Goal: Information Seeking & Learning: Understand process/instructions

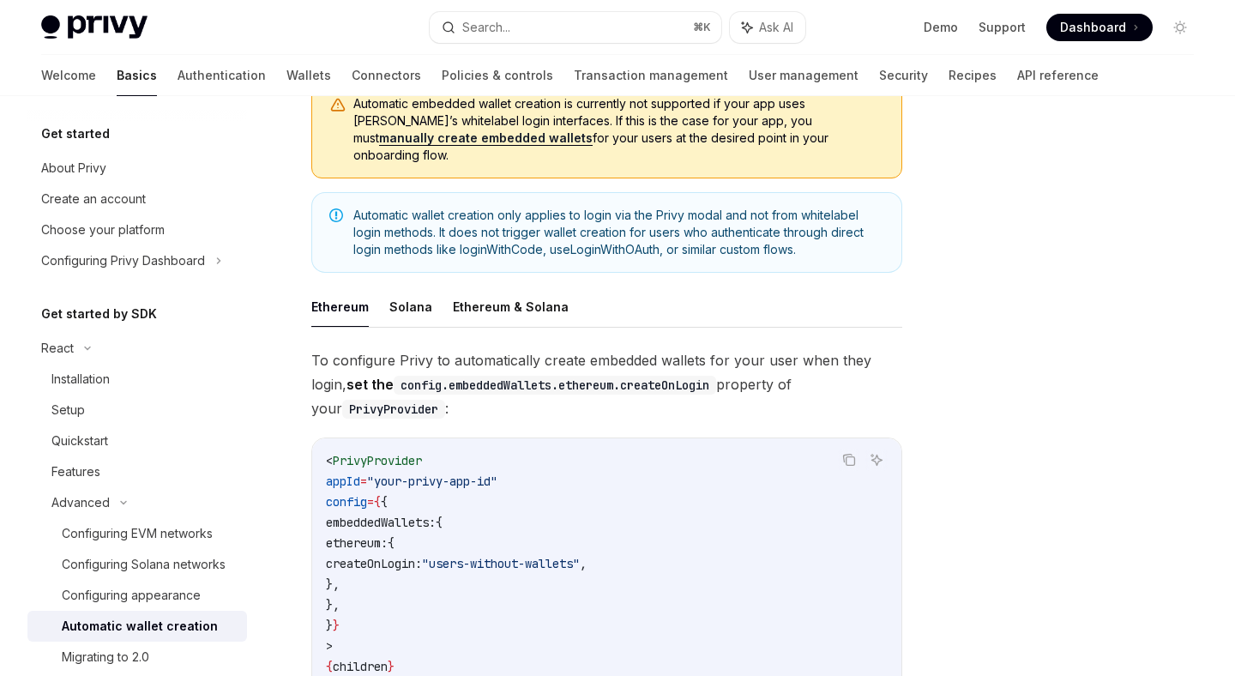
scroll to position [202, 0]
click at [514, 286] on button "Ethereum & Solana" at bounding box center [511, 306] width 116 height 40
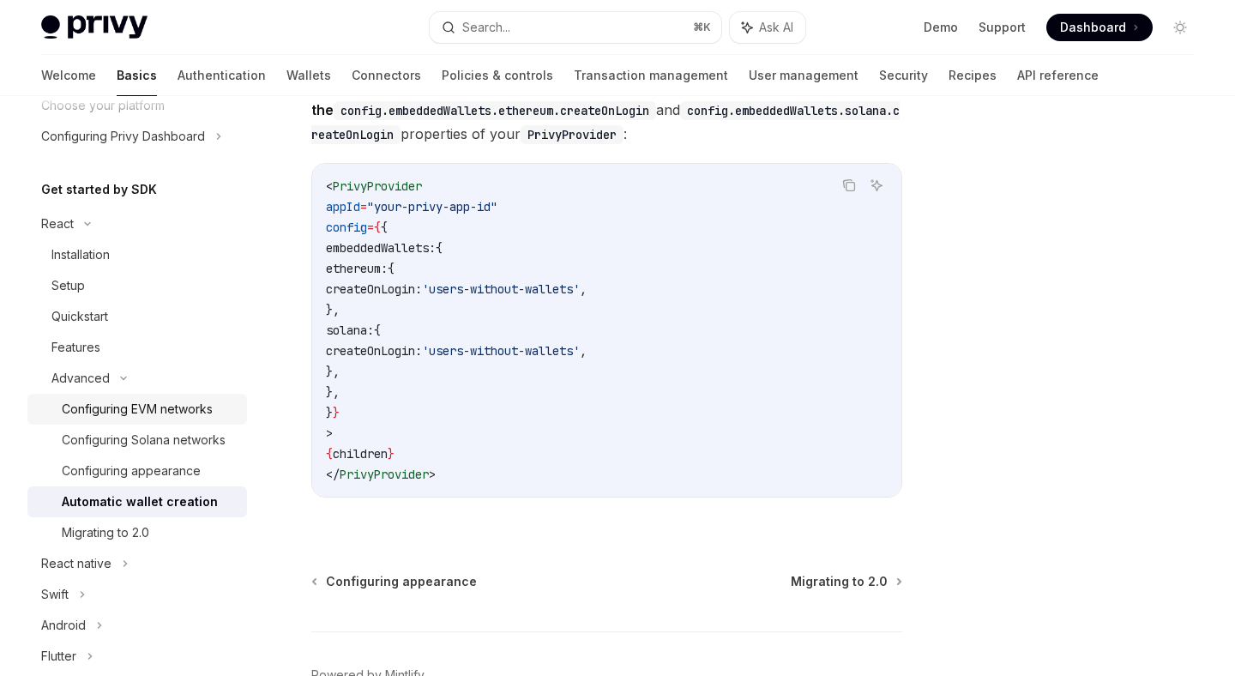
scroll to position [129, 0]
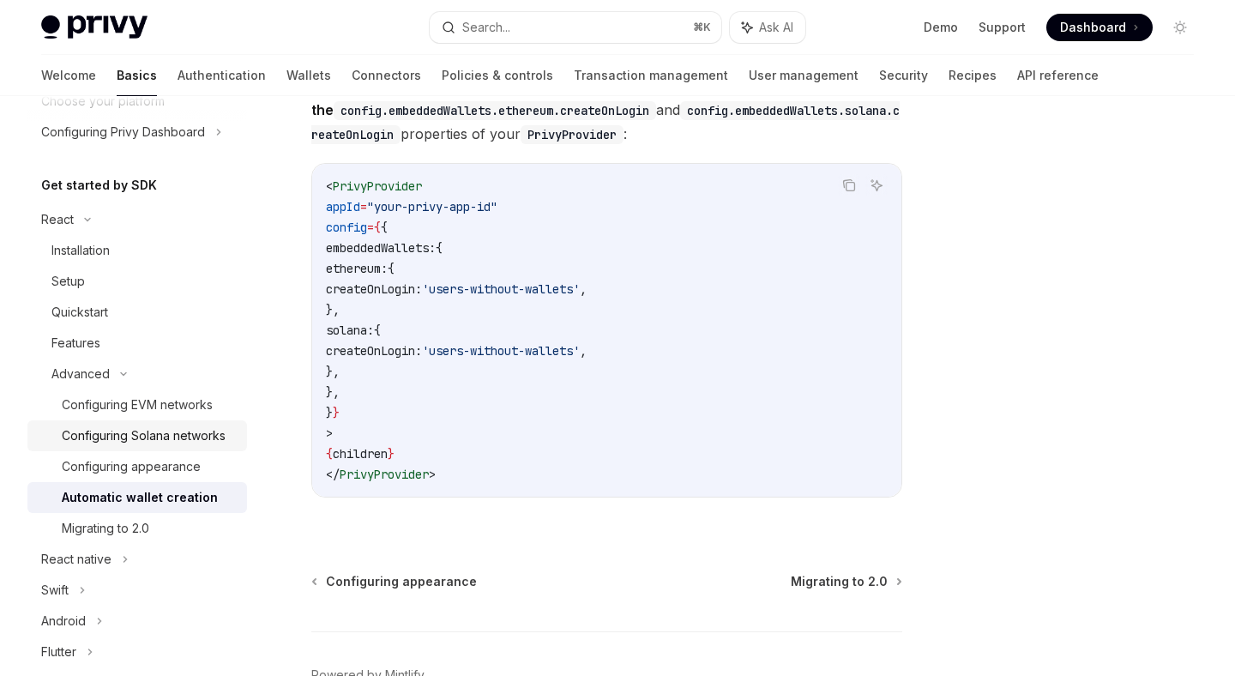
click at [144, 434] on div "Configuring Solana networks" at bounding box center [144, 435] width 164 height 21
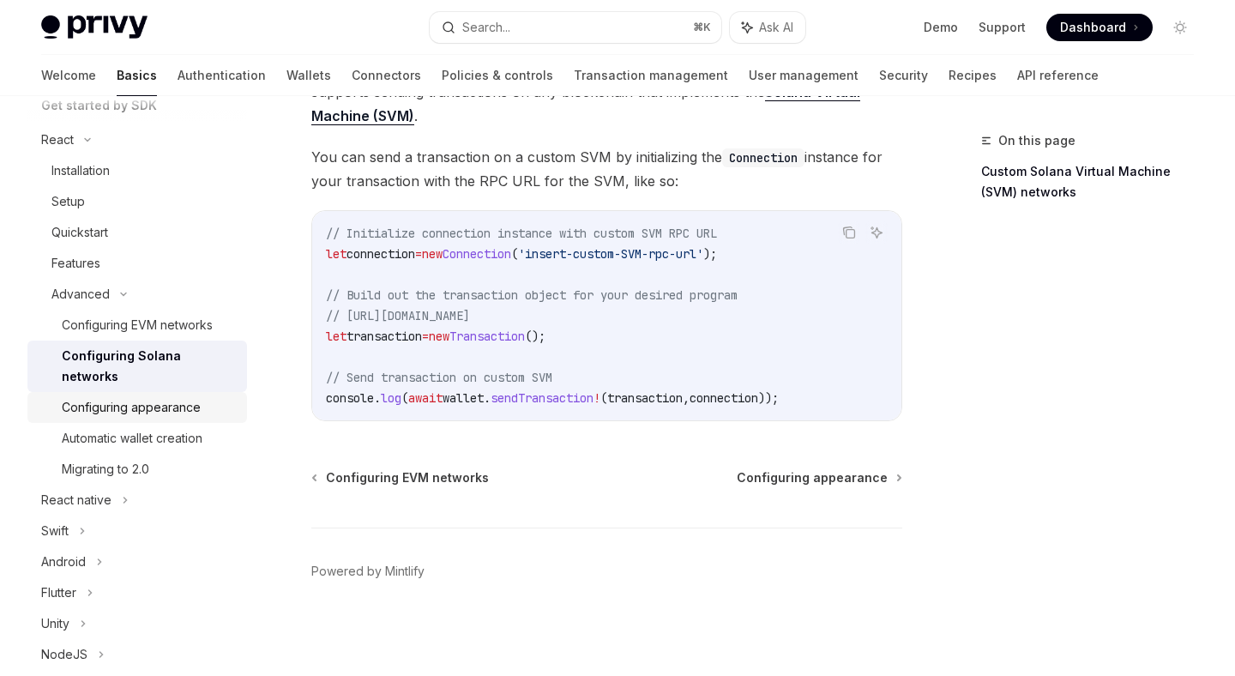
scroll to position [214, 0]
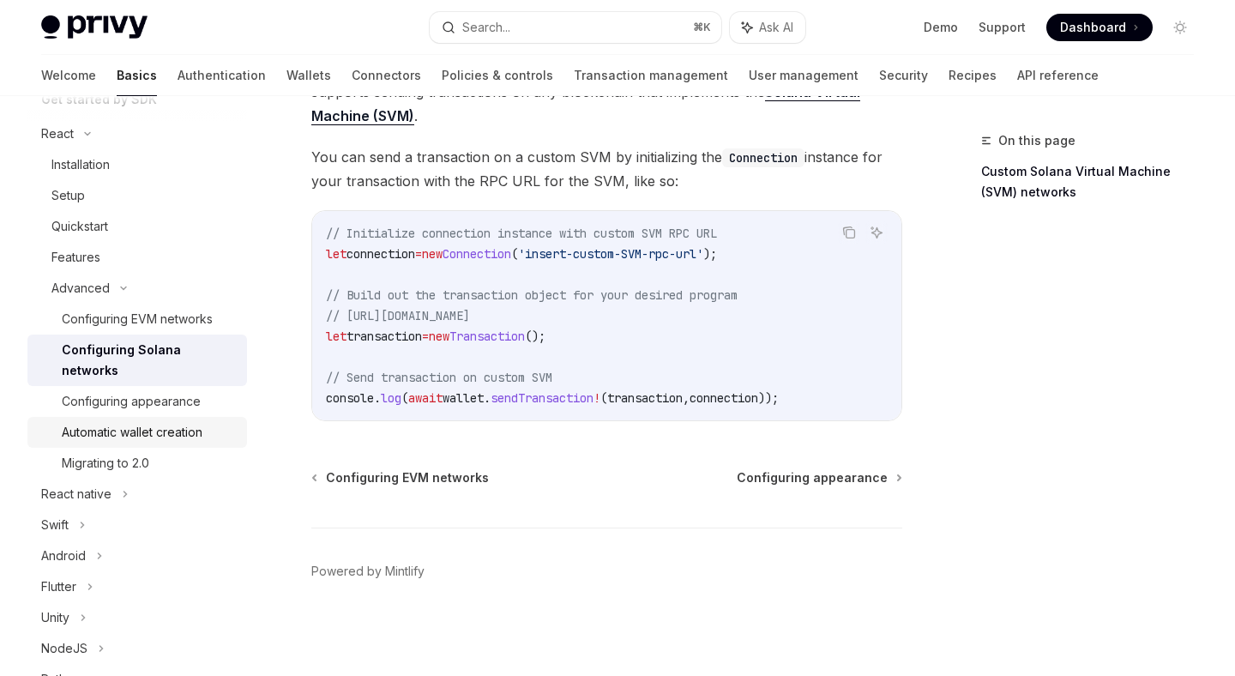
click at [148, 422] on div "Automatic wallet creation" at bounding box center [132, 432] width 141 height 21
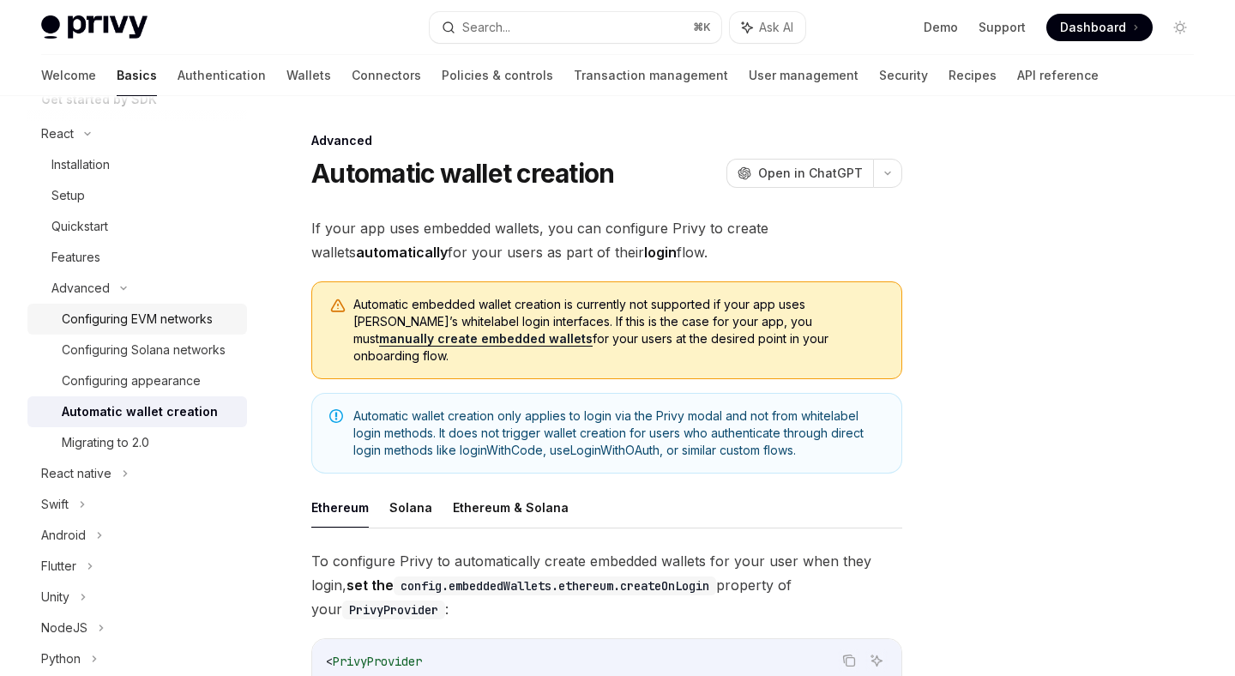
click at [139, 320] on div "Configuring EVM networks" at bounding box center [137, 319] width 151 height 21
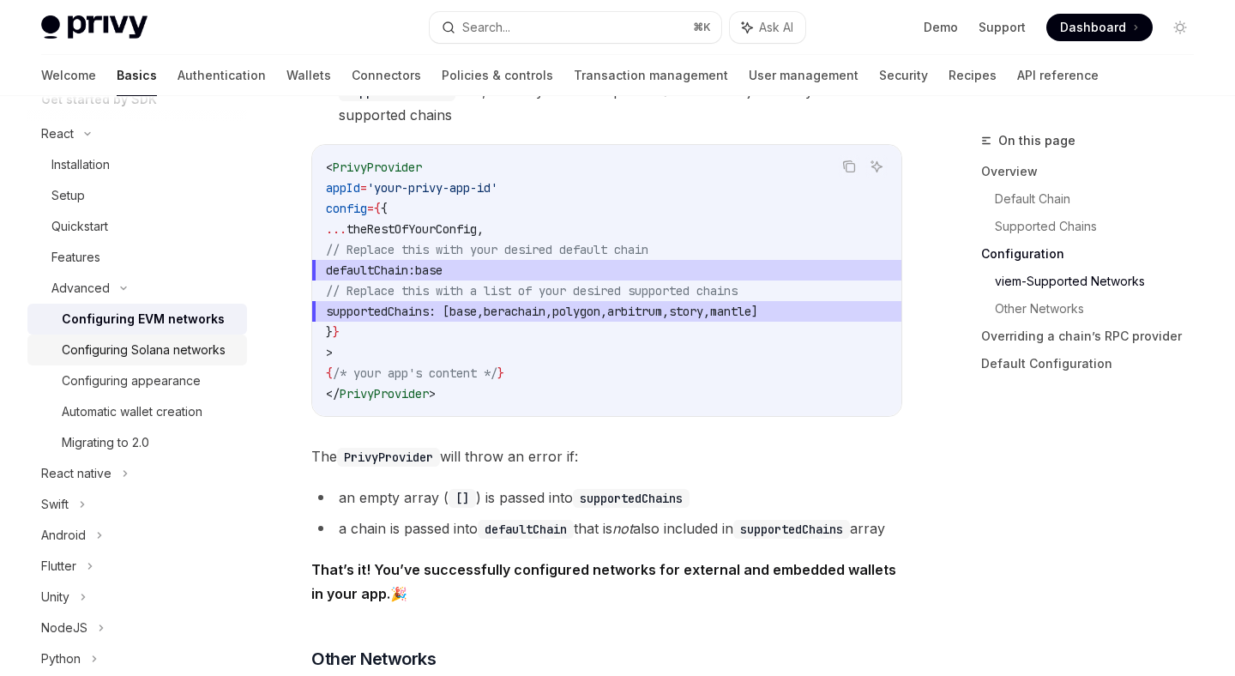
click at [125, 355] on div "Configuring Solana networks" at bounding box center [144, 350] width 164 height 21
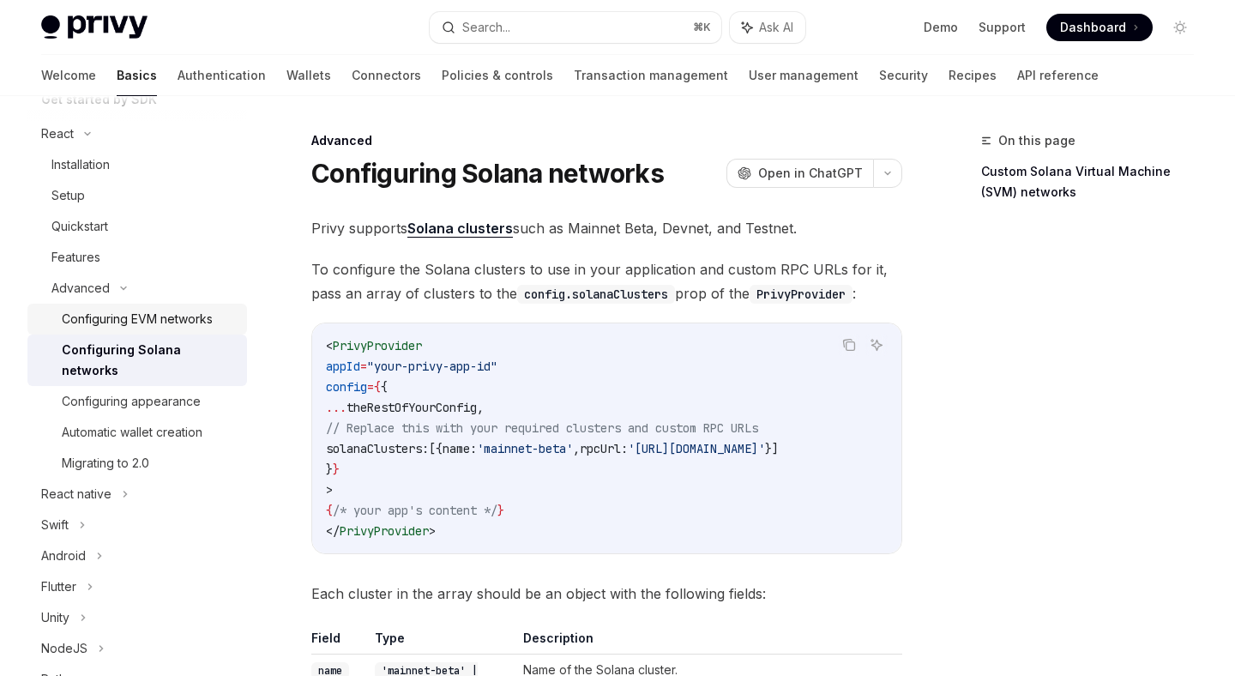
click at [196, 324] on div "Configuring EVM networks" at bounding box center [137, 319] width 151 height 21
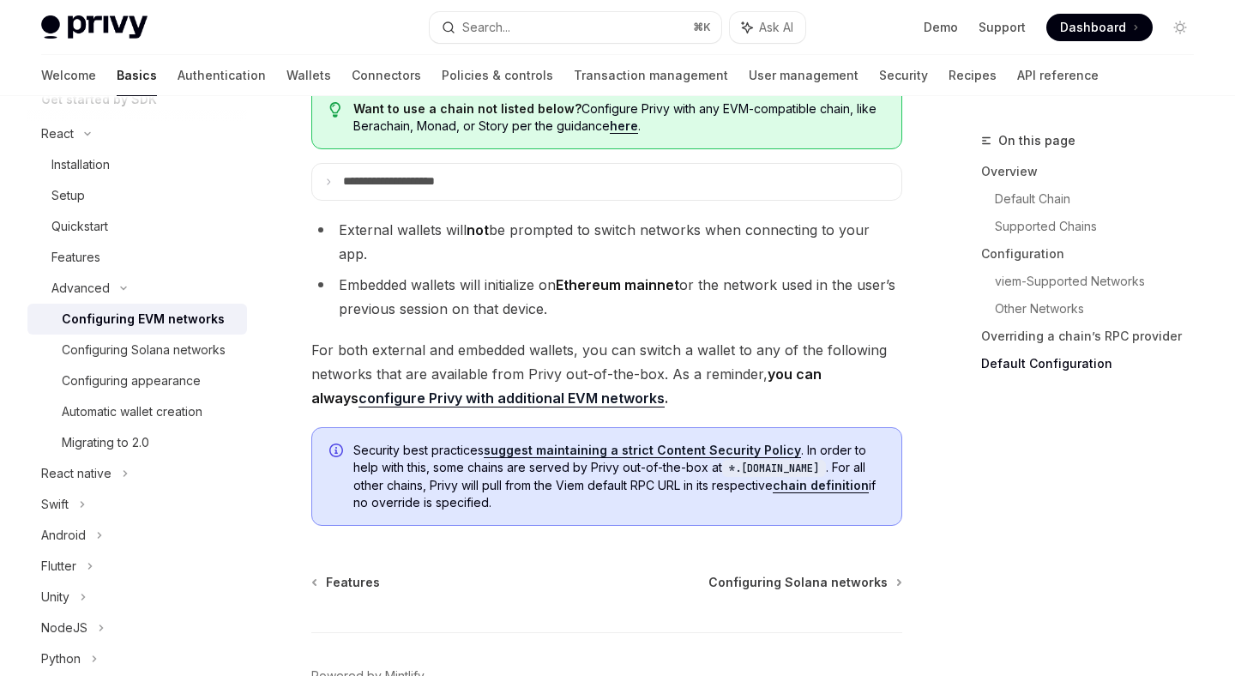
scroll to position [4561, 0]
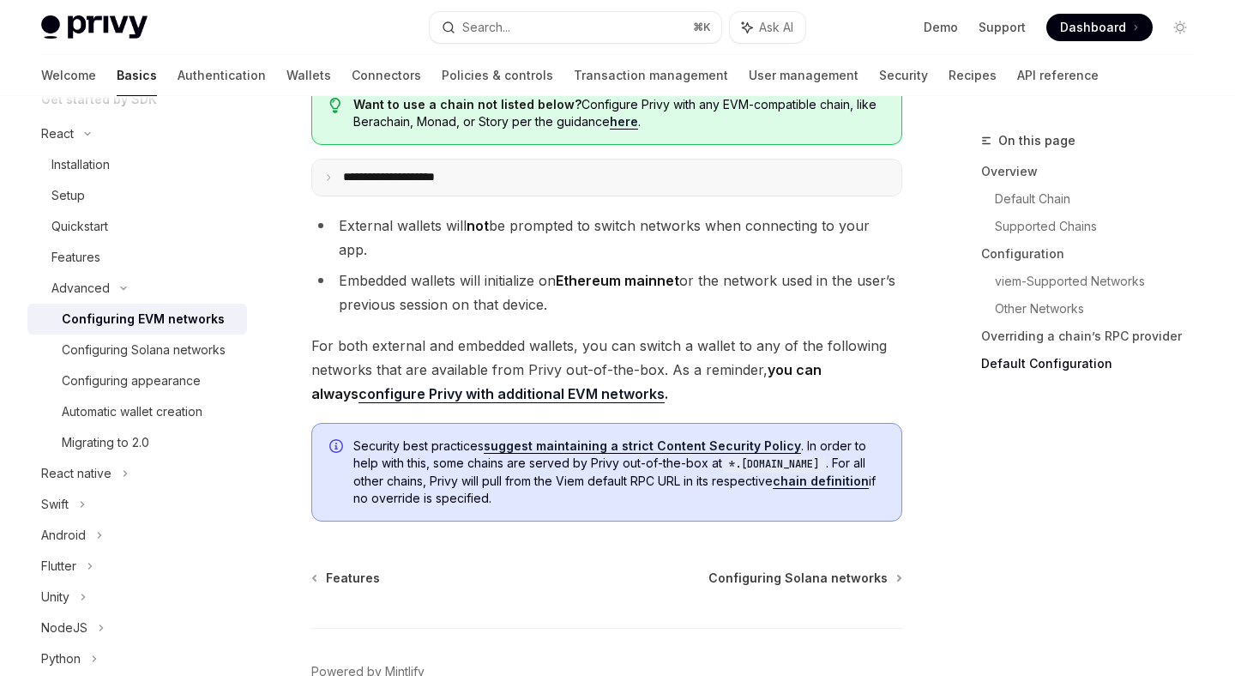
click at [531, 196] on summary "**********" at bounding box center [606, 178] width 589 height 36
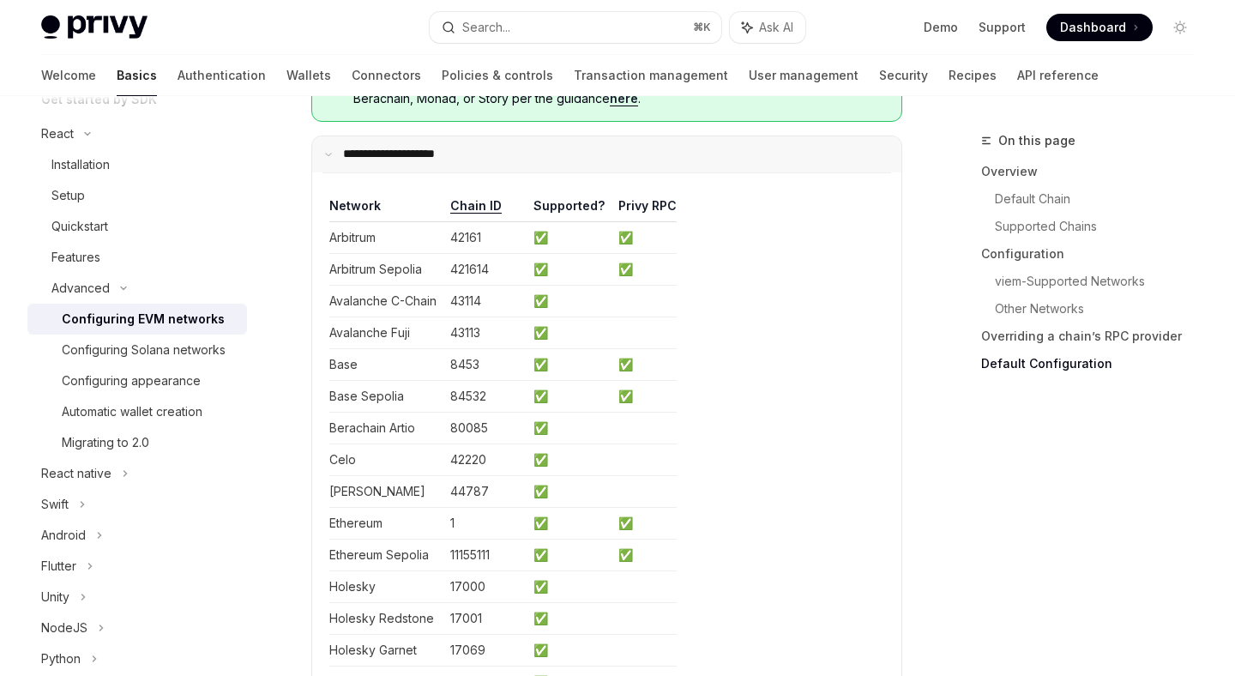
scroll to position [4522, 0]
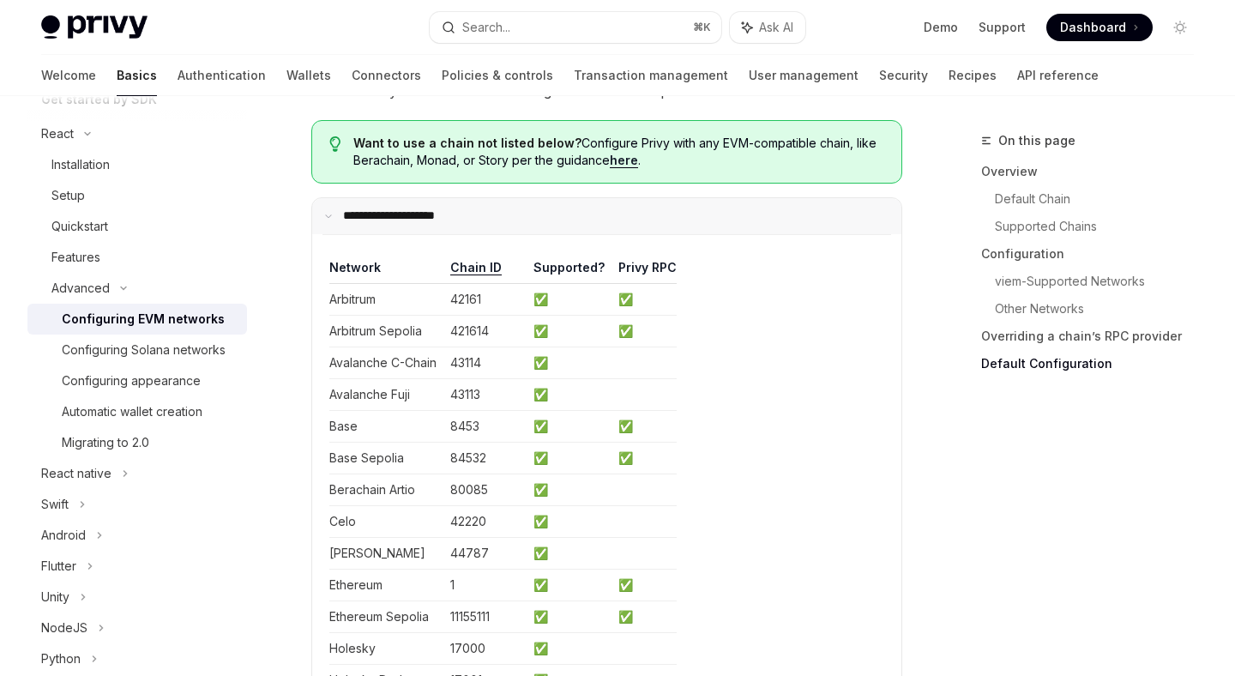
click at [524, 233] on summary "**********" at bounding box center [606, 216] width 589 height 36
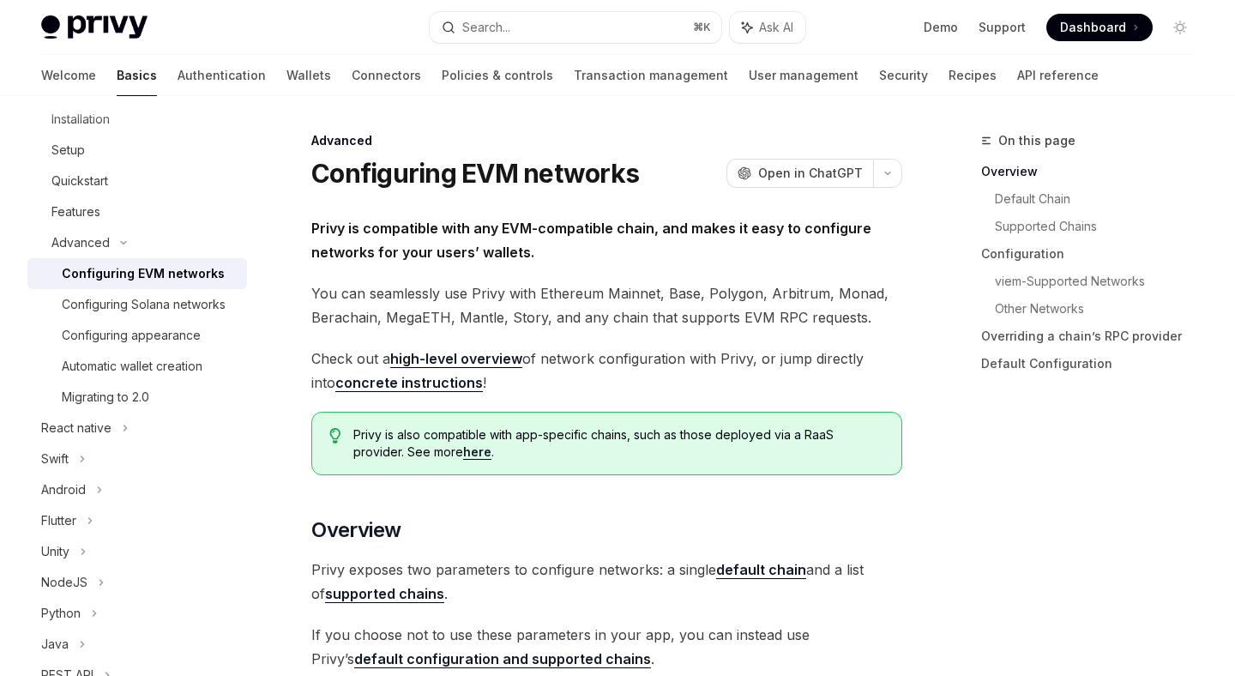
scroll to position [262, 0]
click at [188, 304] on div "Configuring Solana networks" at bounding box center [144, 302] width 164 height 21
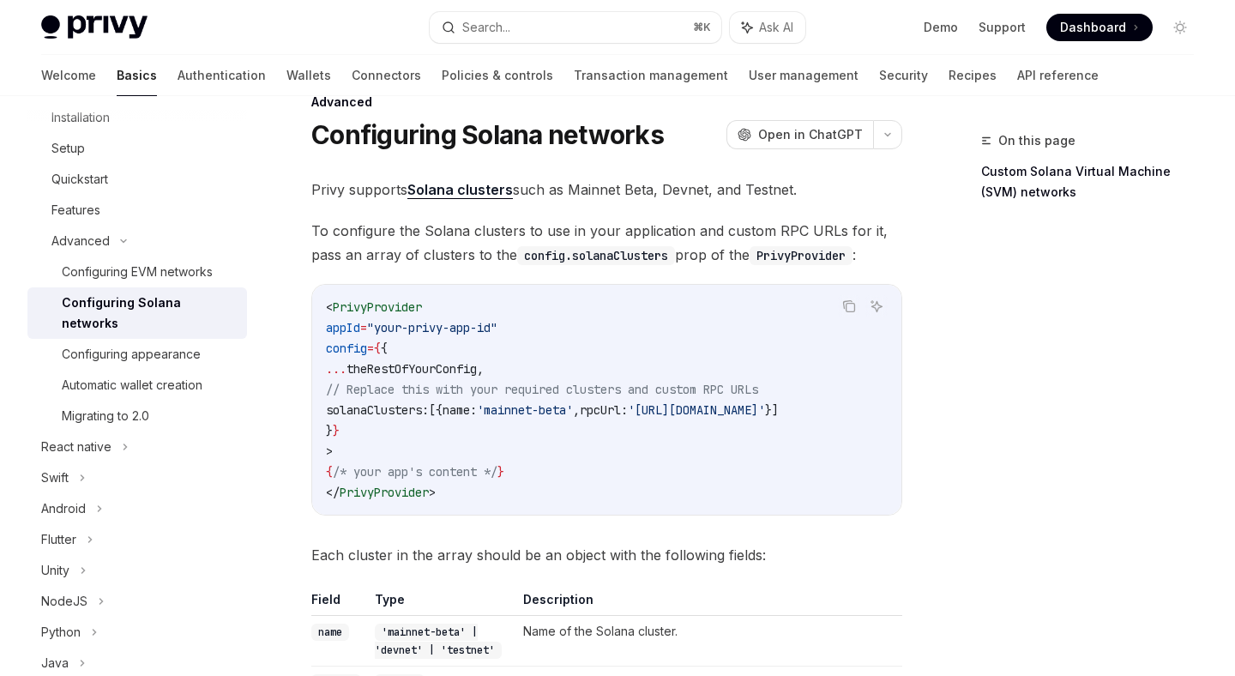
scroll to position [34, 0]
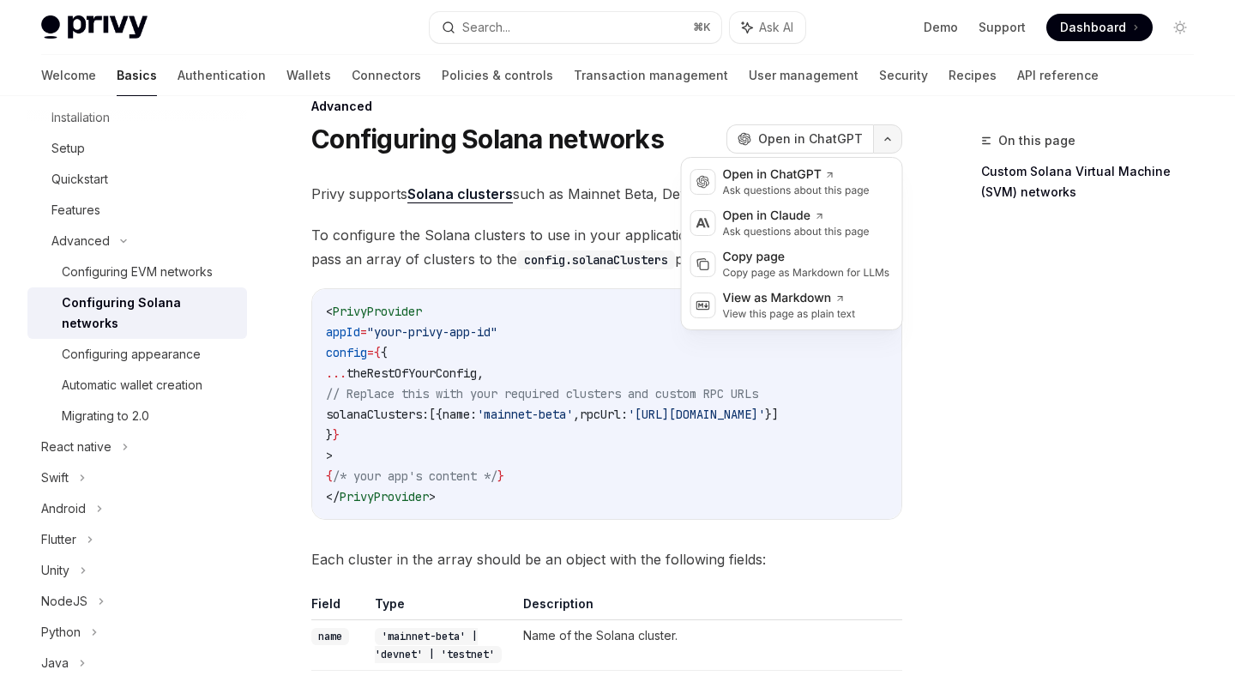
click at [893, 148] on button "button" at bounding box center [887, 138] width 29 height 29
click at [651, 228] on span "To configure the Solana clusters to use in your application and custom RPC URLs…" at bounding box center [606, 247] width 591 height 48
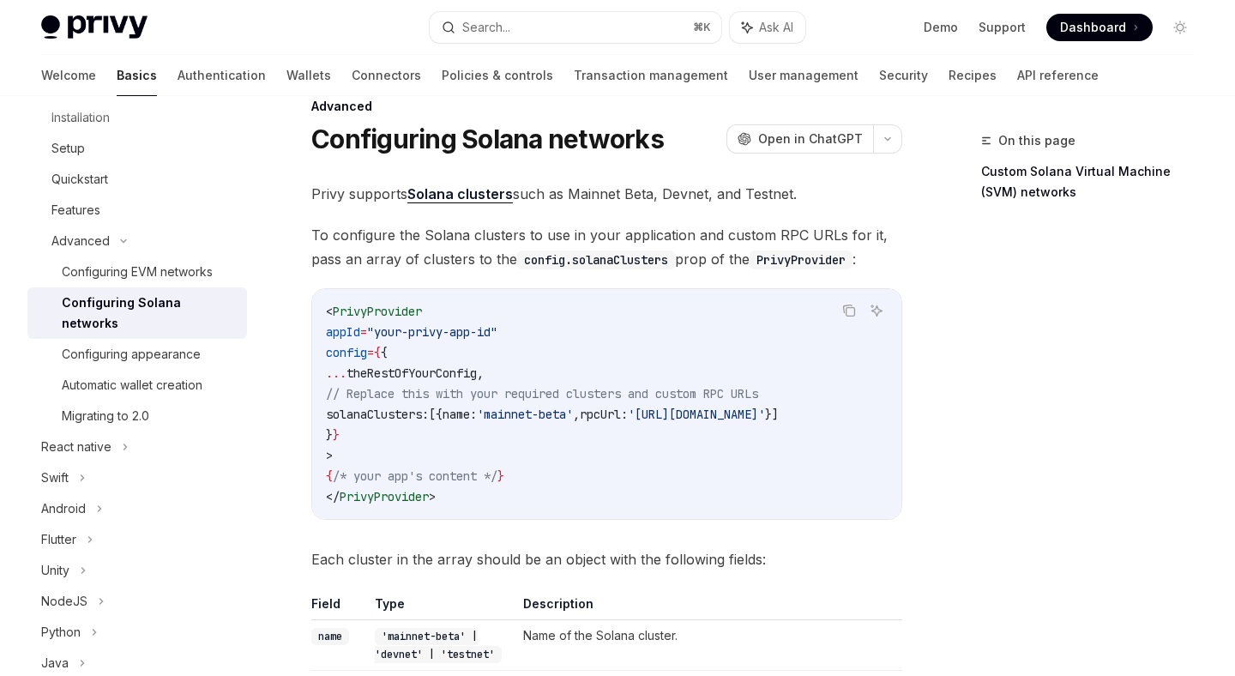
click at [767, 223] on span "To configure the Solana clusters to use in your application and custom RPC URLs…" at bounding box center [606, 247] width 591 height 48
click at [149, 375] on div "Automatic wallet creation" at bounding box center [132, 385] width 141 height 21
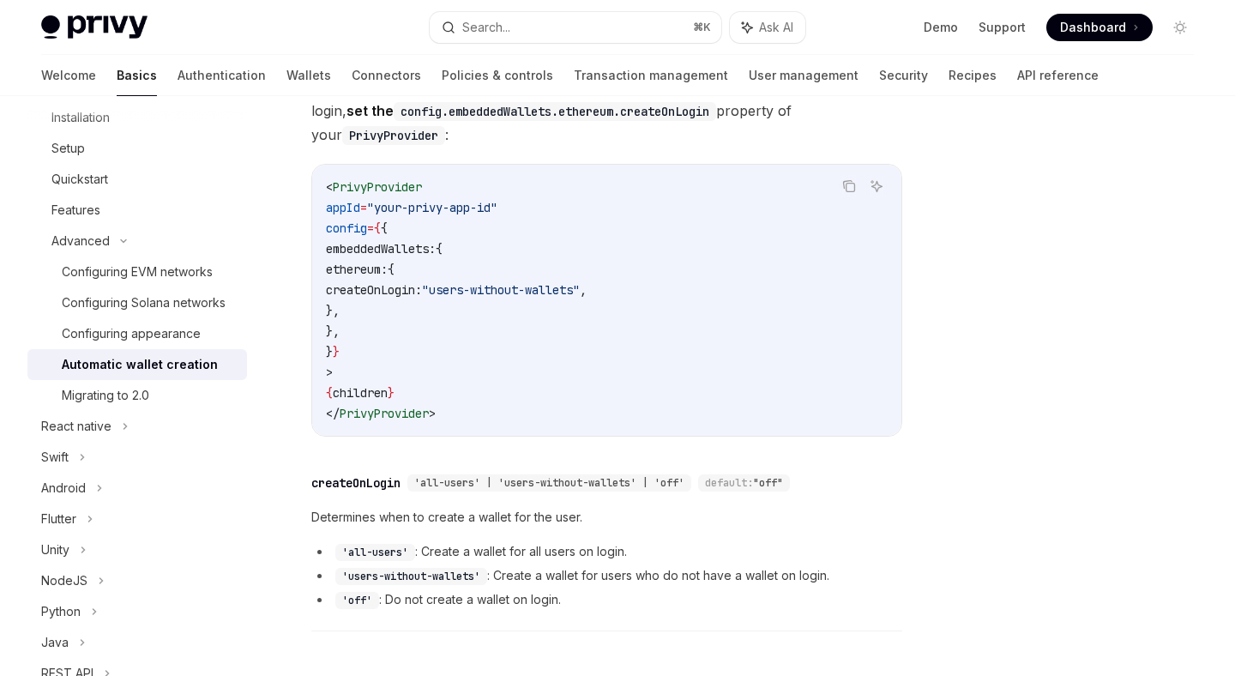
scroll to position [461, 0]
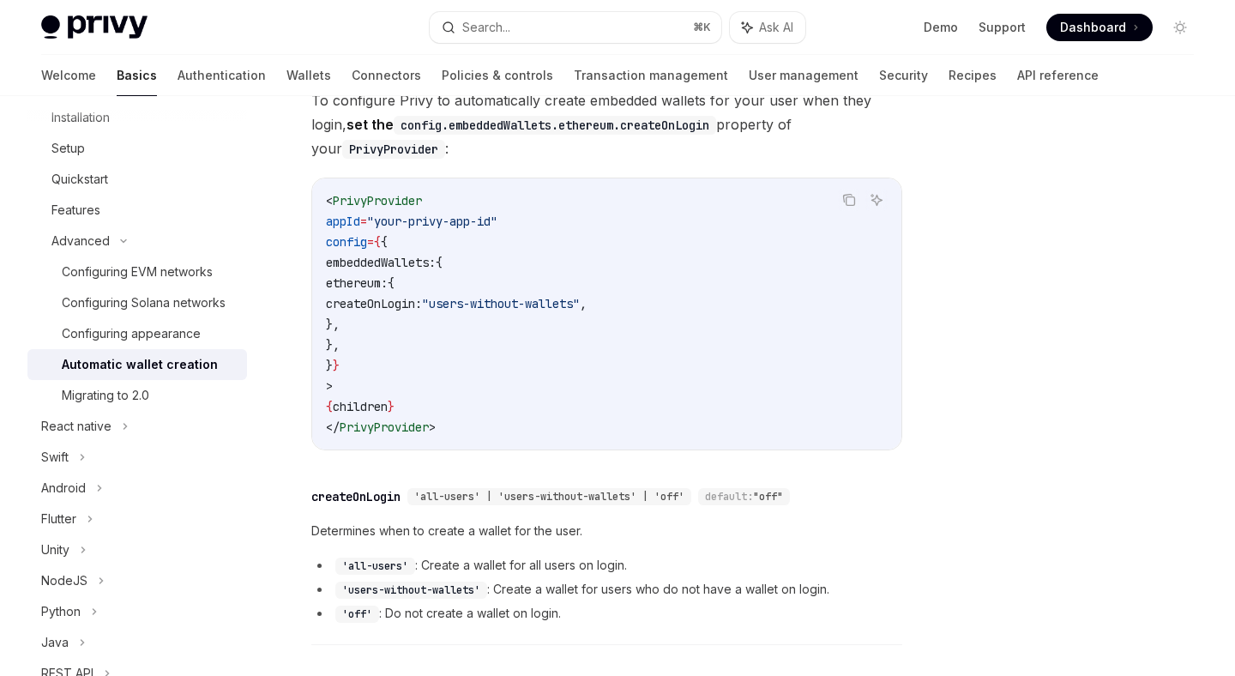
click at [436, 255] on span "embeddedWallets:" at bounding box center [381, 262] width 110 height 15
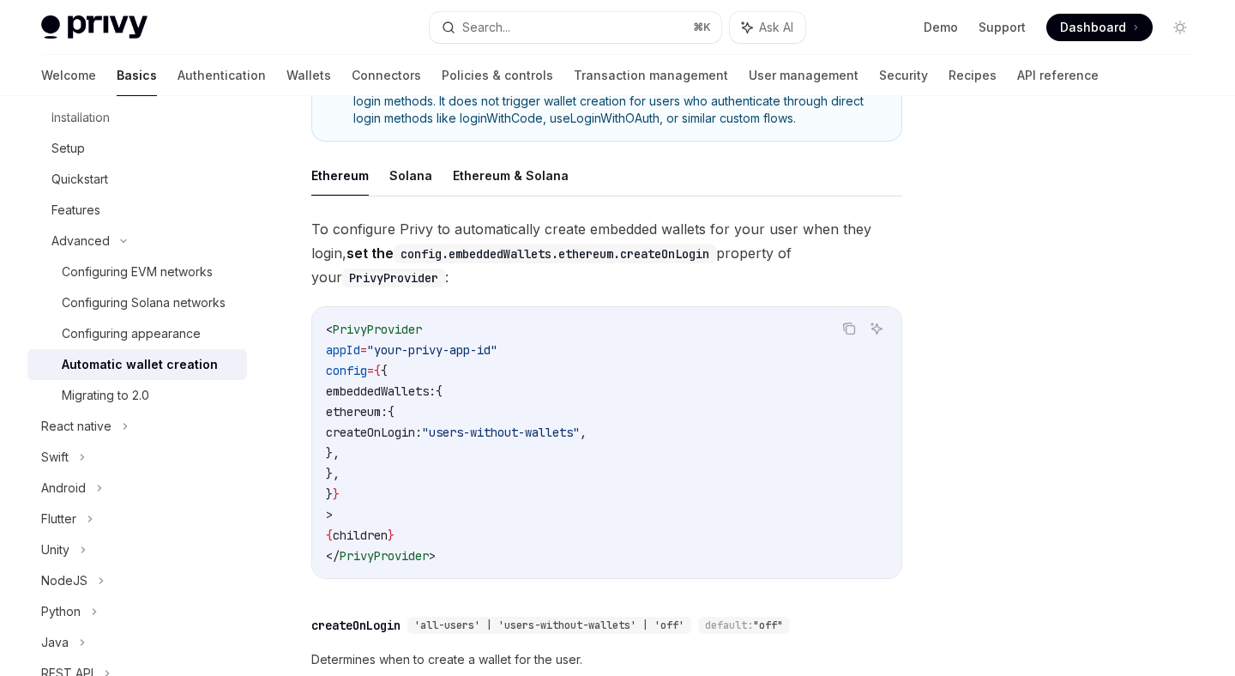
scroll to position [330, 0]
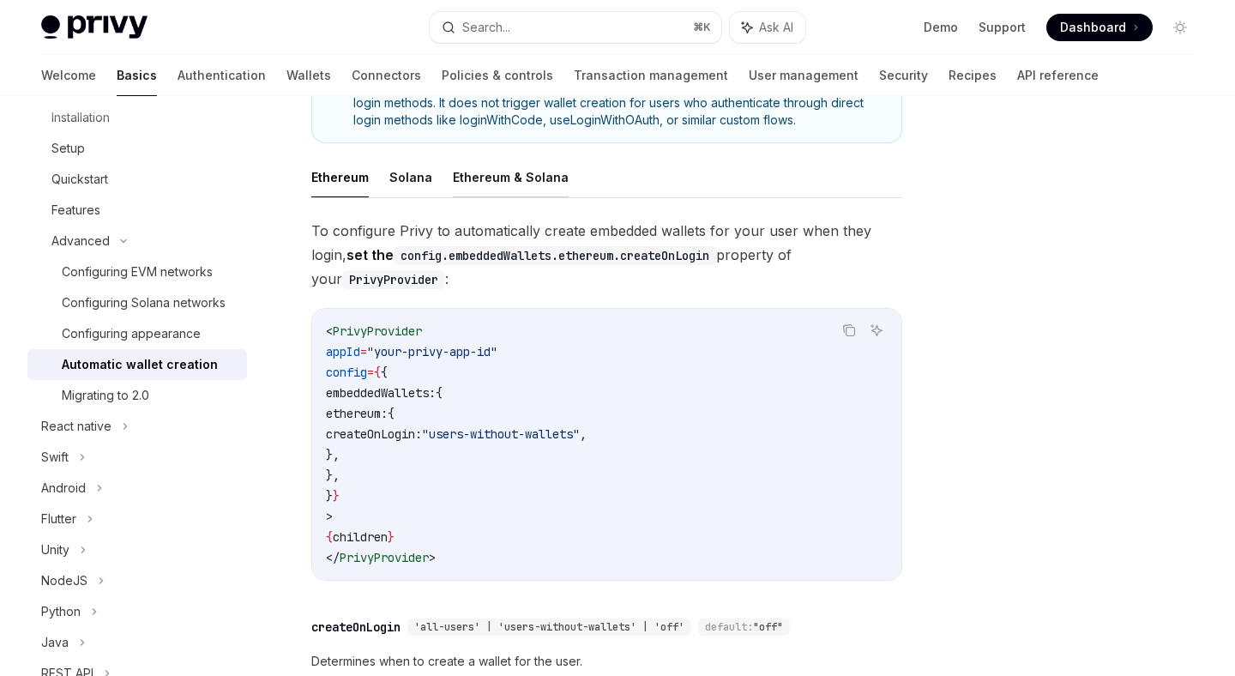
click at [501, 157] on button "Ethereum & Solana" at bounding box center [511, 177] width 116 height 40
type textarea "*"
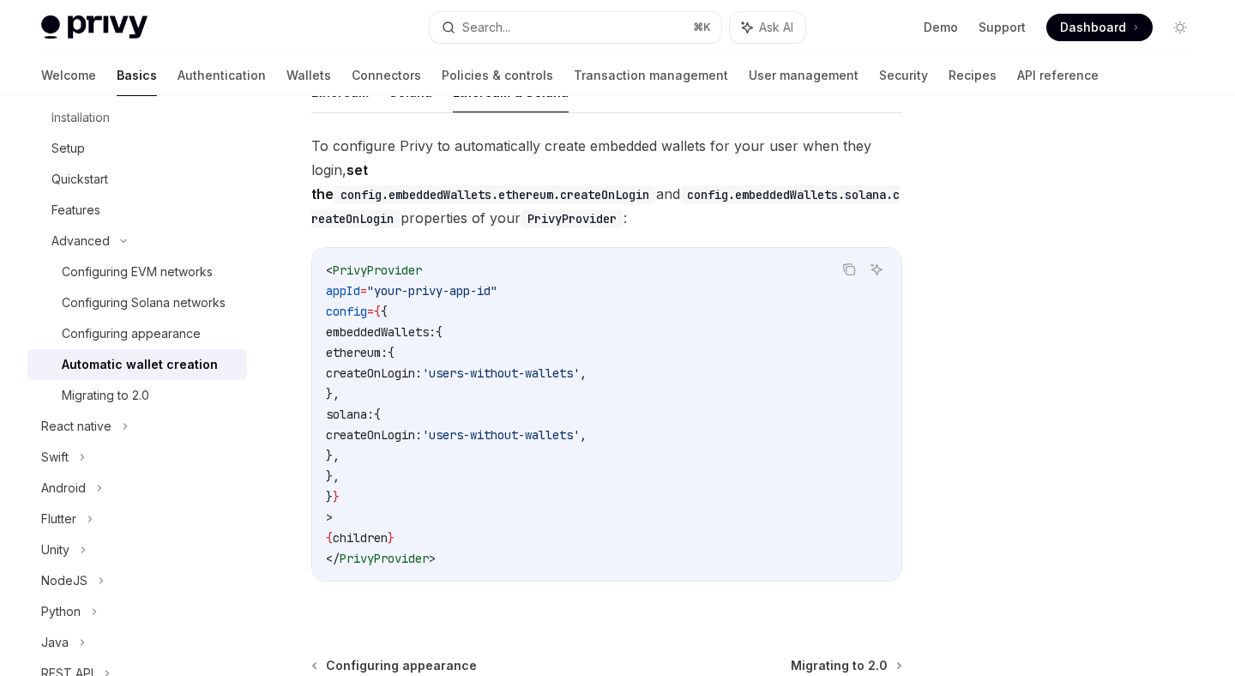
scroll to position [419, 0]
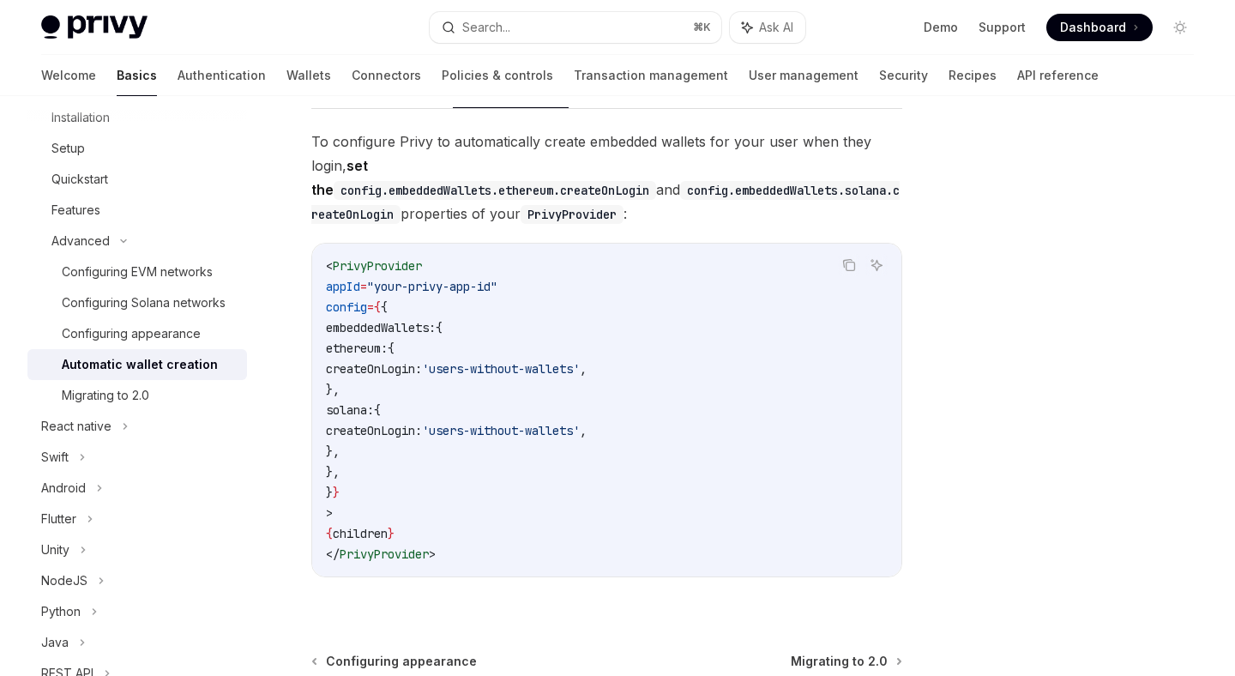
click at [590, 296] on code "< PrivyProvider appId = "your-privy-app-id" config = { { embeddedWallets: { eth…" at bounding box center [607, 410] width 562 height 309
